Goal: Task Accomplishment & Management: Use online tool/utility

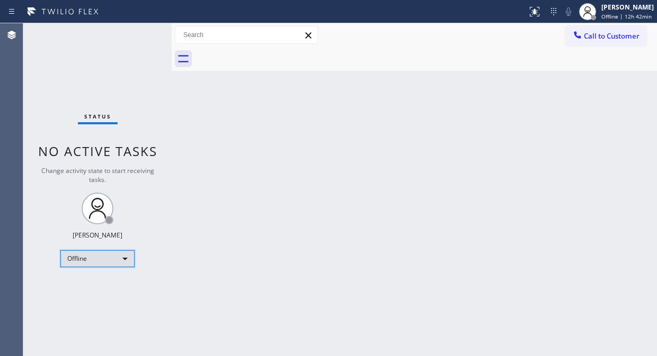
click at [129, 256] on div "Offline" at bounding box center [97, 258] width 74 height 17
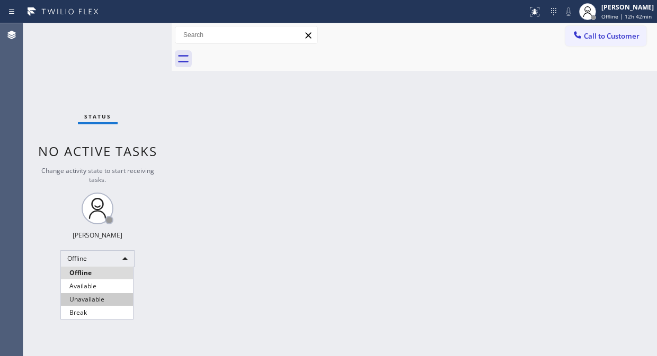
click at [111, 297] on li "Unavailable" at bounding box center [97, 299] width 72 height 13
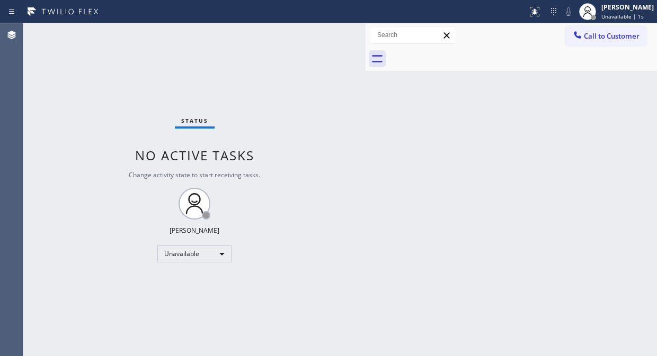
drag, startPoint x: 171, startPoint y: 93, endPoint x: 365, endPoint y: 147, distance: 202.4
click at [365, 147] on div at bounding box center [365, 189] width 0 height 333
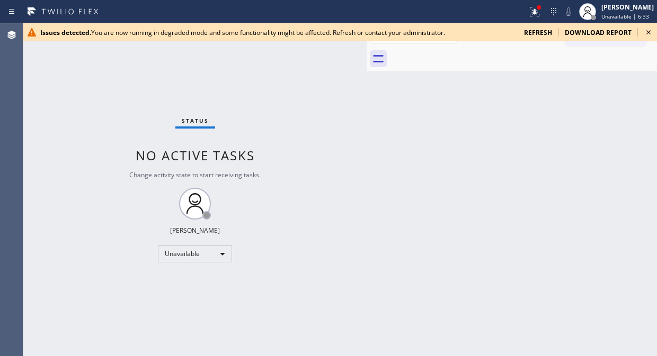
click at [649, 31] on icon at bounding box center [648, 32] width 4 height 4
